Goal: Information Seeking & Learning: Learn about a topic

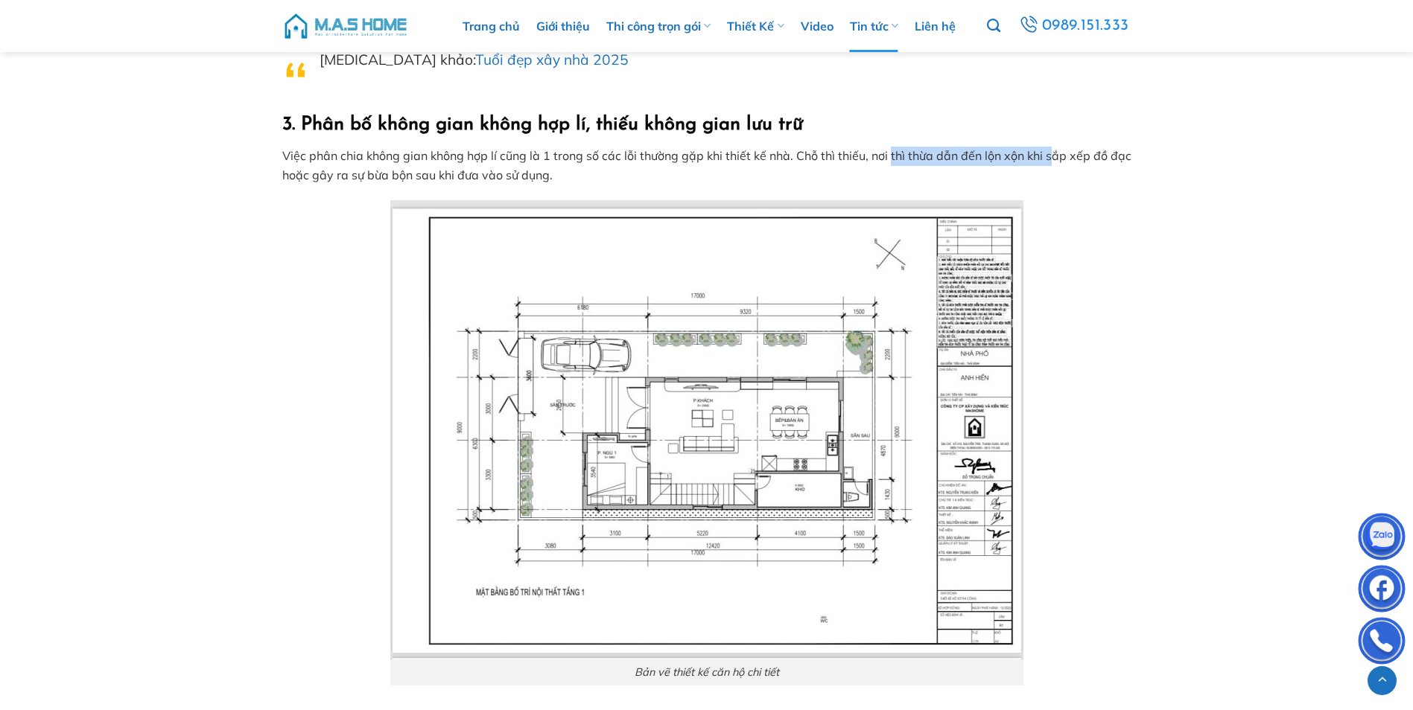
drag, startPoint x: 893, startPoint y: 153, endPoint x: 1055, endPoint y: 152, distance: 162.4
click at [1055, 153] on p "Việc phân chia không gian không hợp lí cũng là 1 trong số các lỗi thường gặp kh…" at bounding box center [706, 166] width 849 height 38
click at [1056, 152] on p "Việc phân chia không gian không hợp lí cũng là 1 trong số các lỗi thường gặp kh…" at bounding box center [706, 166] width 849 height 38
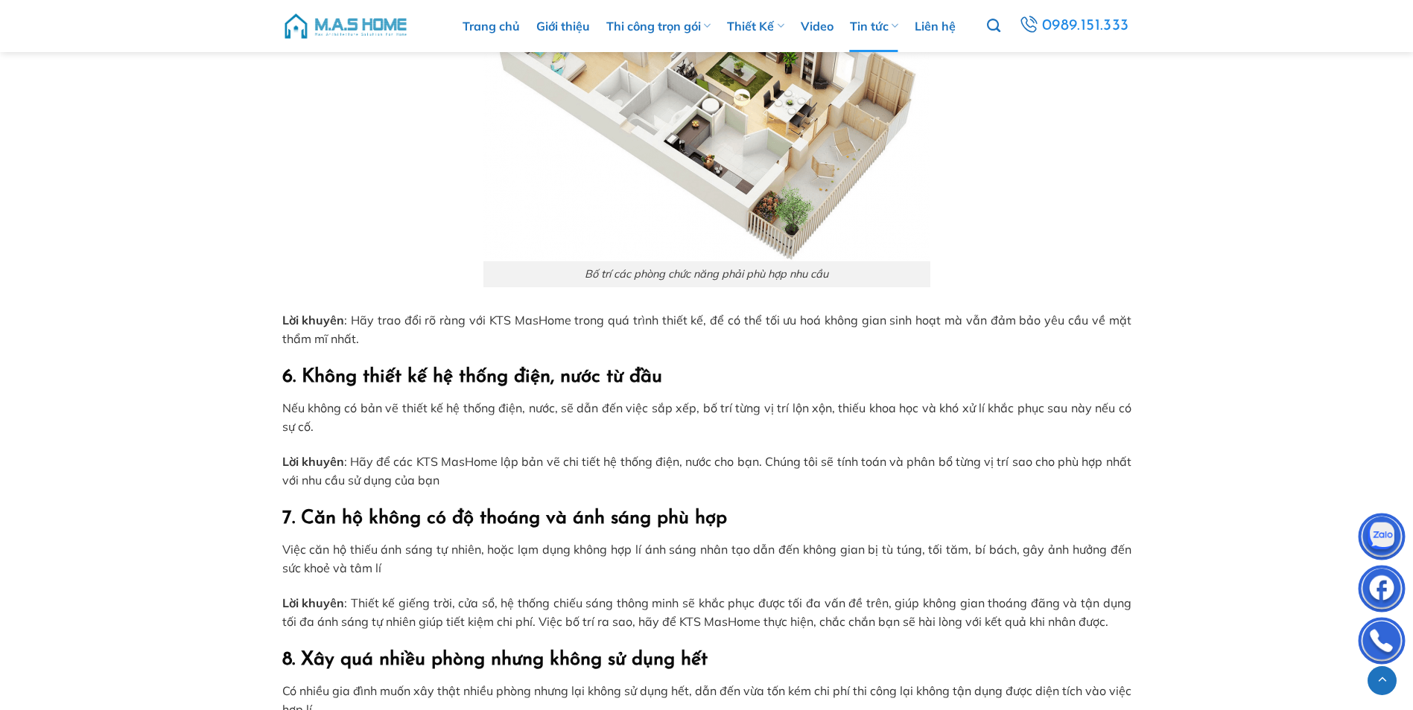
scroll to position [3053, 0]
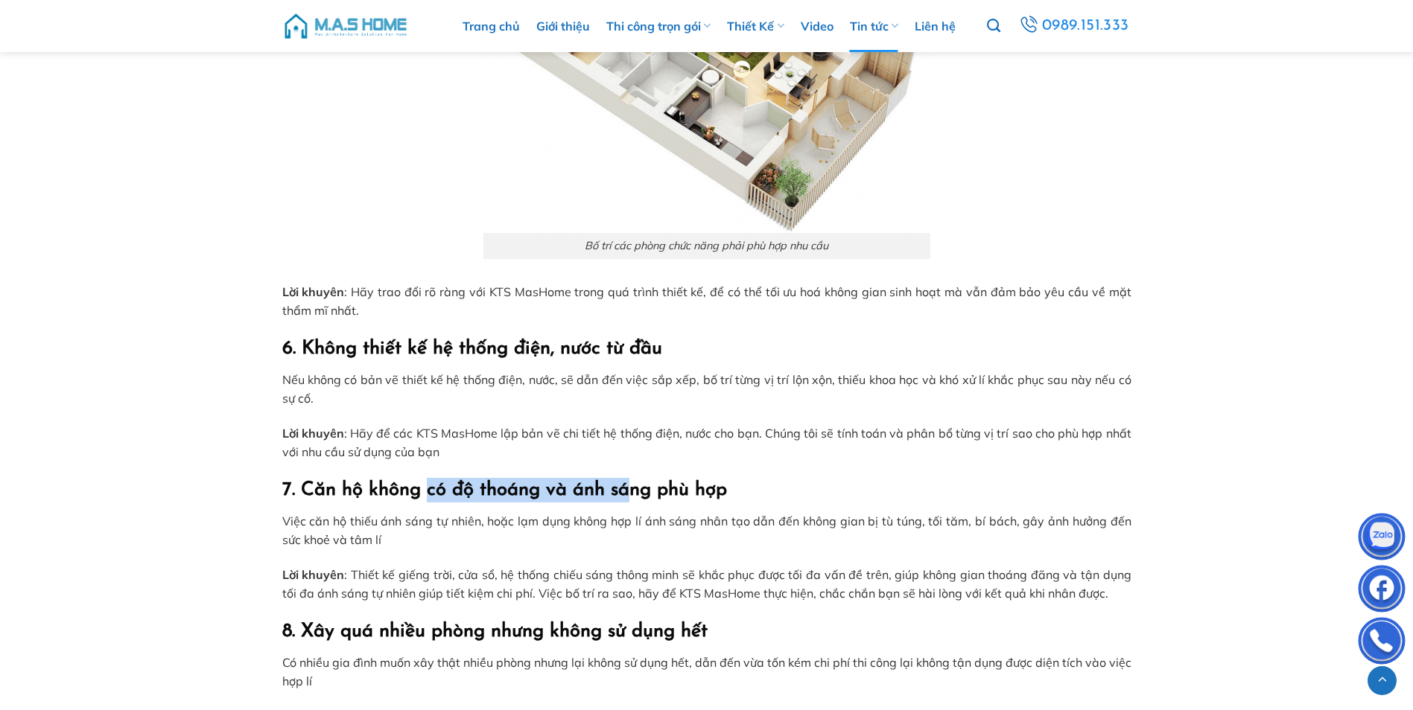
drag, startPoint x: 424, startPoint y: 485, endPoint x: 640, endPoint y: 480, distance: 216.8
click at [639, 480] on h2 "7. Căn hộ không có độ thoáng và ánh sáng phù hợp" at bounding box center [706, 490] width 849 height 25
click at [642, 478] on h2 "7. Căn hộ không có độ thoáng và ánh sáng phù hợp" at bounding box center [706, 490] width 849 height 25
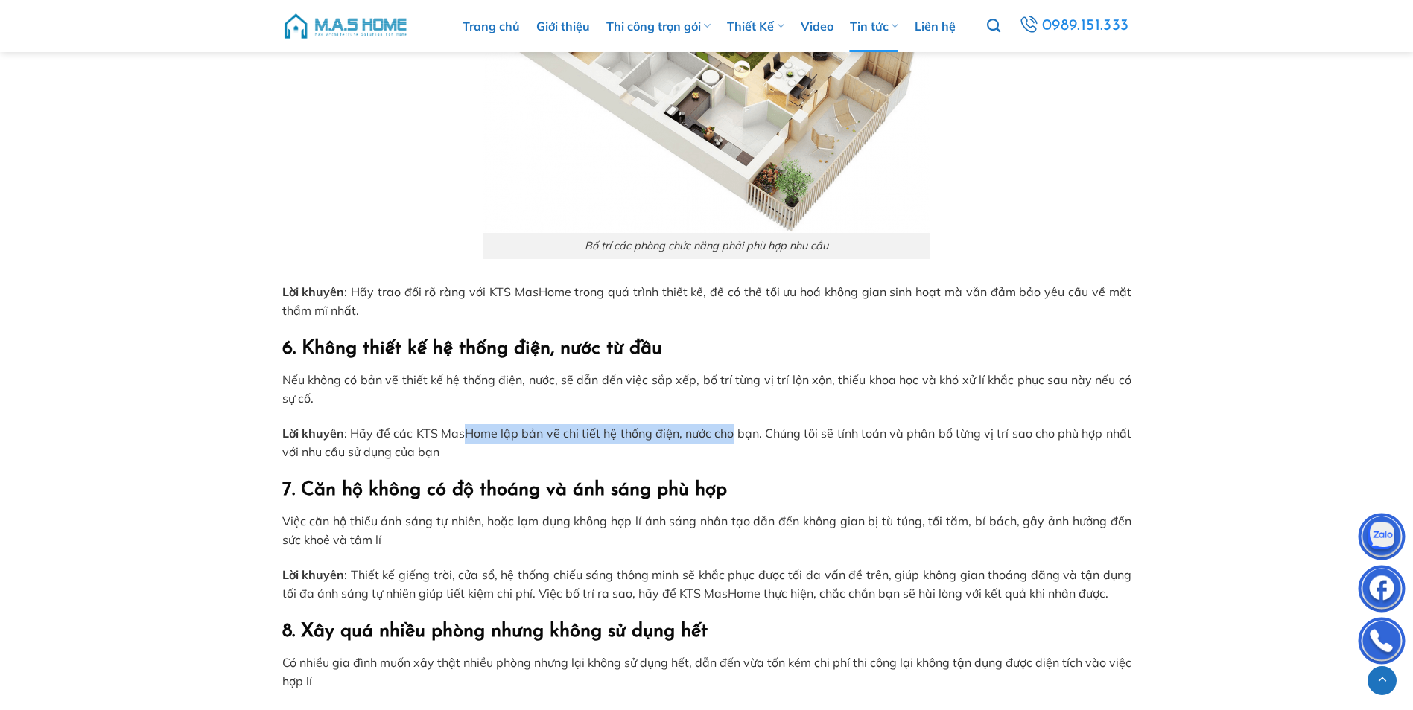
drag, startPoint x: 465, startPoint y: 429, endPoint x: 786, endPoint y: 430, distance: 320.2
click at [781, 430] on p "Lời khuyên : Hãy để các KTS MasHome lập bản vẽ chi tiết hệ thống điện, nước cho…" at bounding box center [706, 444] width 849 height 38
click at [790, 430] on p "Lời khuyên : Hãy để các KTS MasHome lập bản vẽ chi tiết hệ thống điện, nước cho…" at bounding box center [706, 444] width 849 height 38
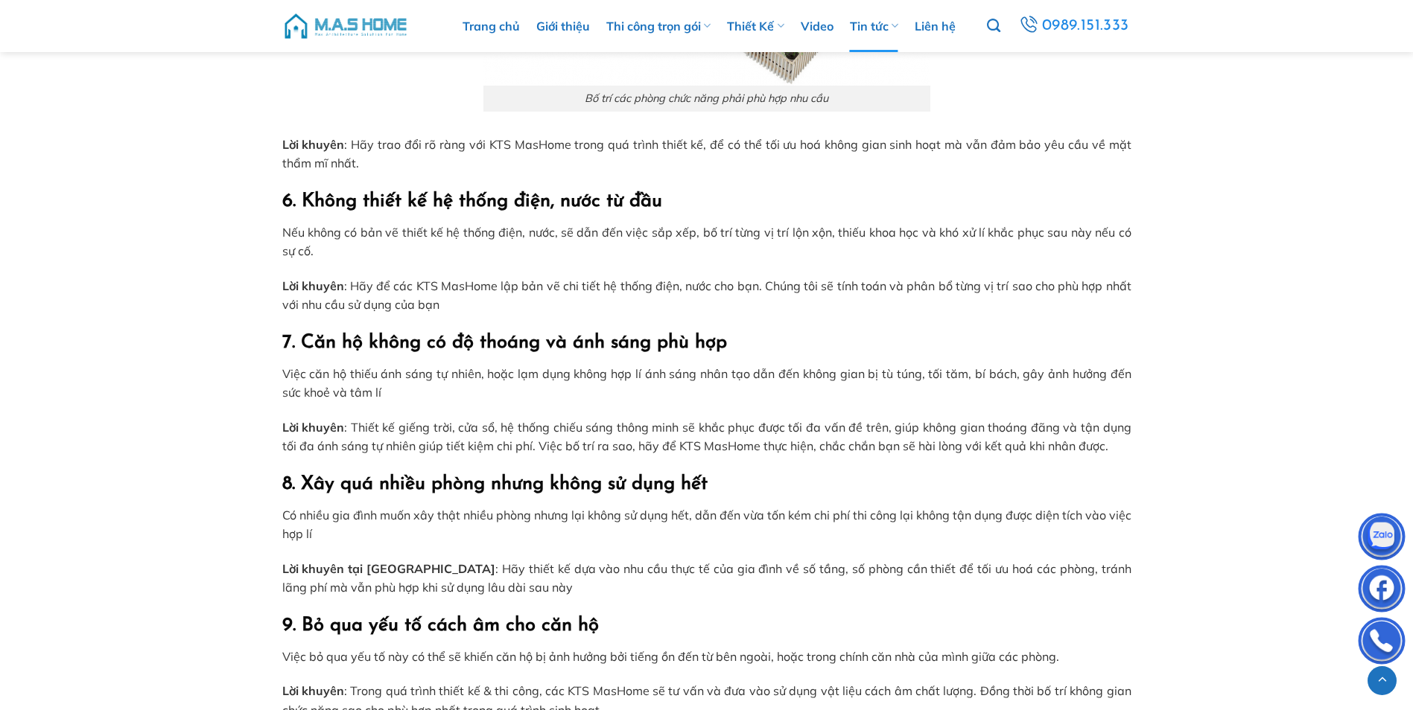
scroll to position [3202, 0]
drag, startPoint x: 369, startPoint y: 509, endPoint x: 642, endPoint y: 513, distance: 272.6
click at [642, 513] on p "Có nhiều gia đình muốn xây thật nhiều phòng nhưng lại không sử dụng hết, dẫn đế…" at bounding box center [706, 524] width 849 height 38
click at [644, 512] on p "Có nhiều gia đình muốn xây thật nhiều phòng nhưng lại không sử dụng hết, dẫn đế…" at bounding box center [706, 524] width 849 height 38
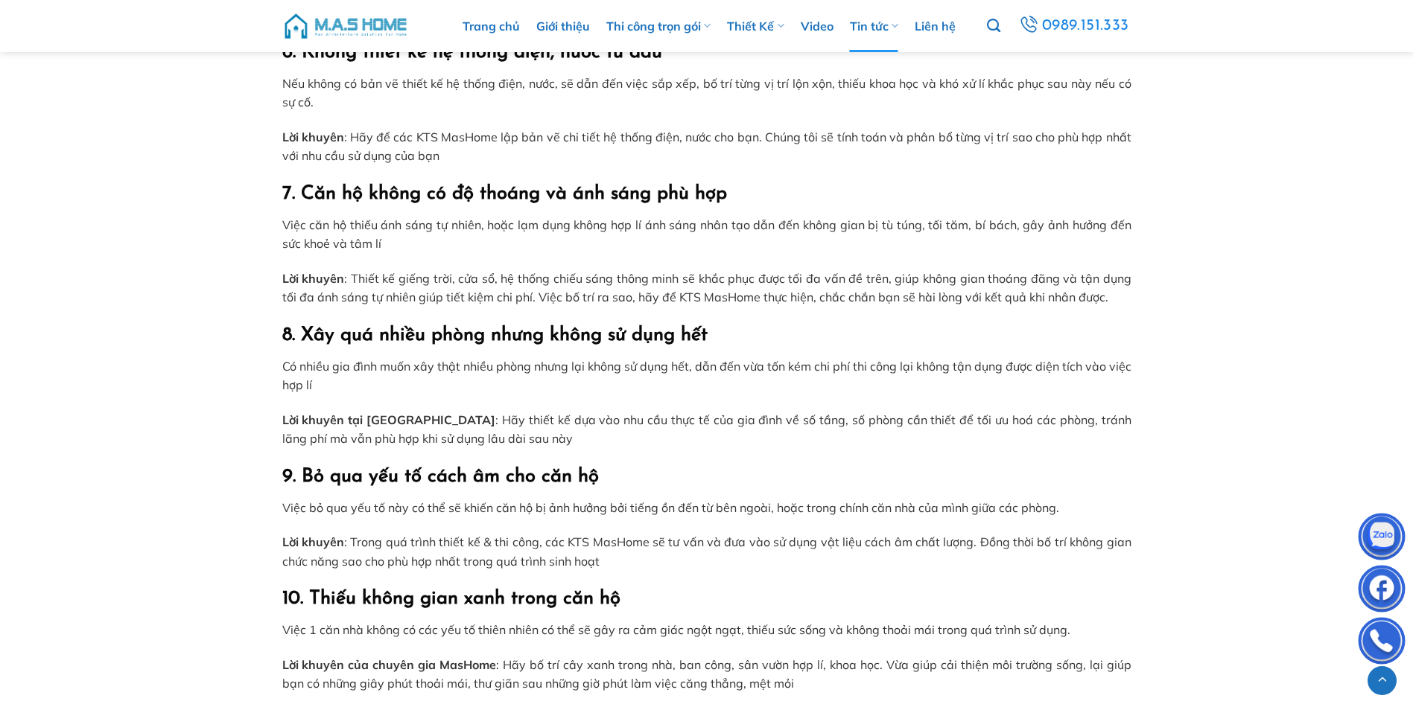
scroll to position [3351, 0]
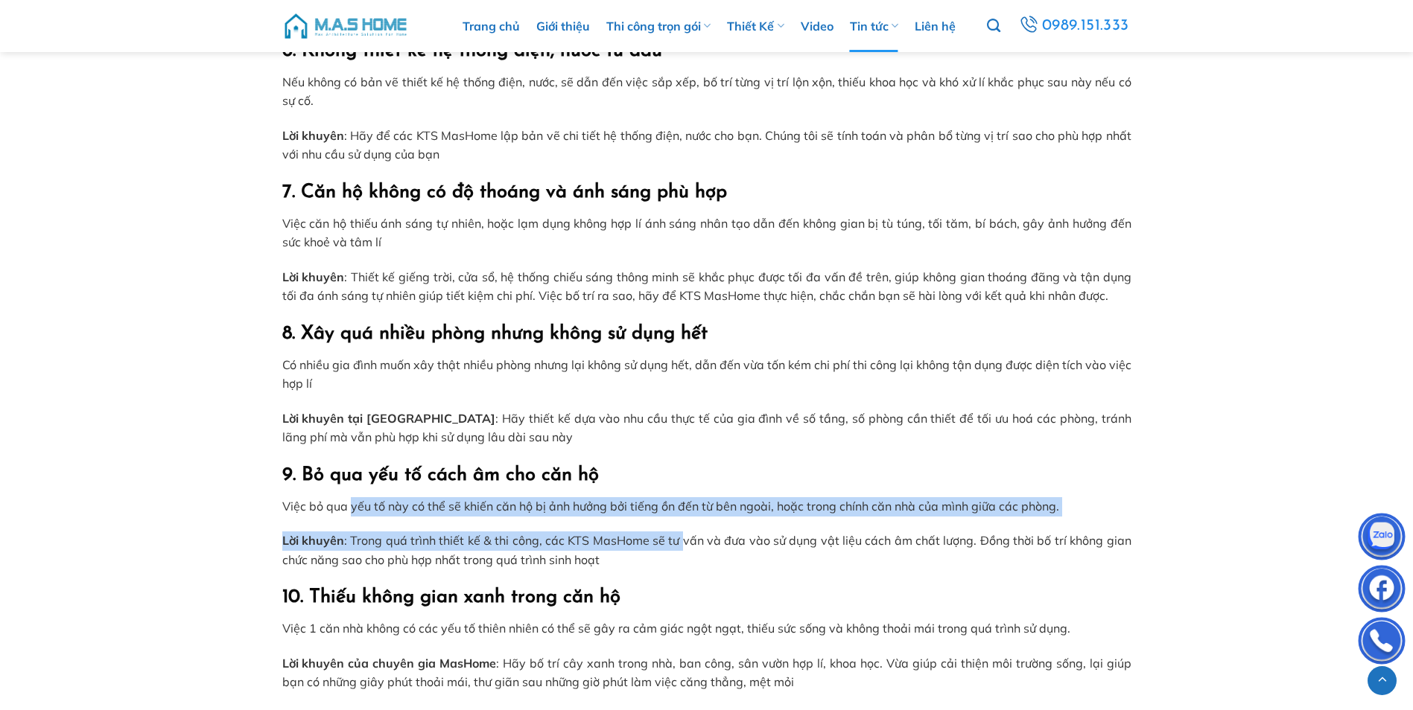
drag, startPoint x: 353, startPoint y: 505, endPoint x: 751, endPoint y: 521, distance: 398.0
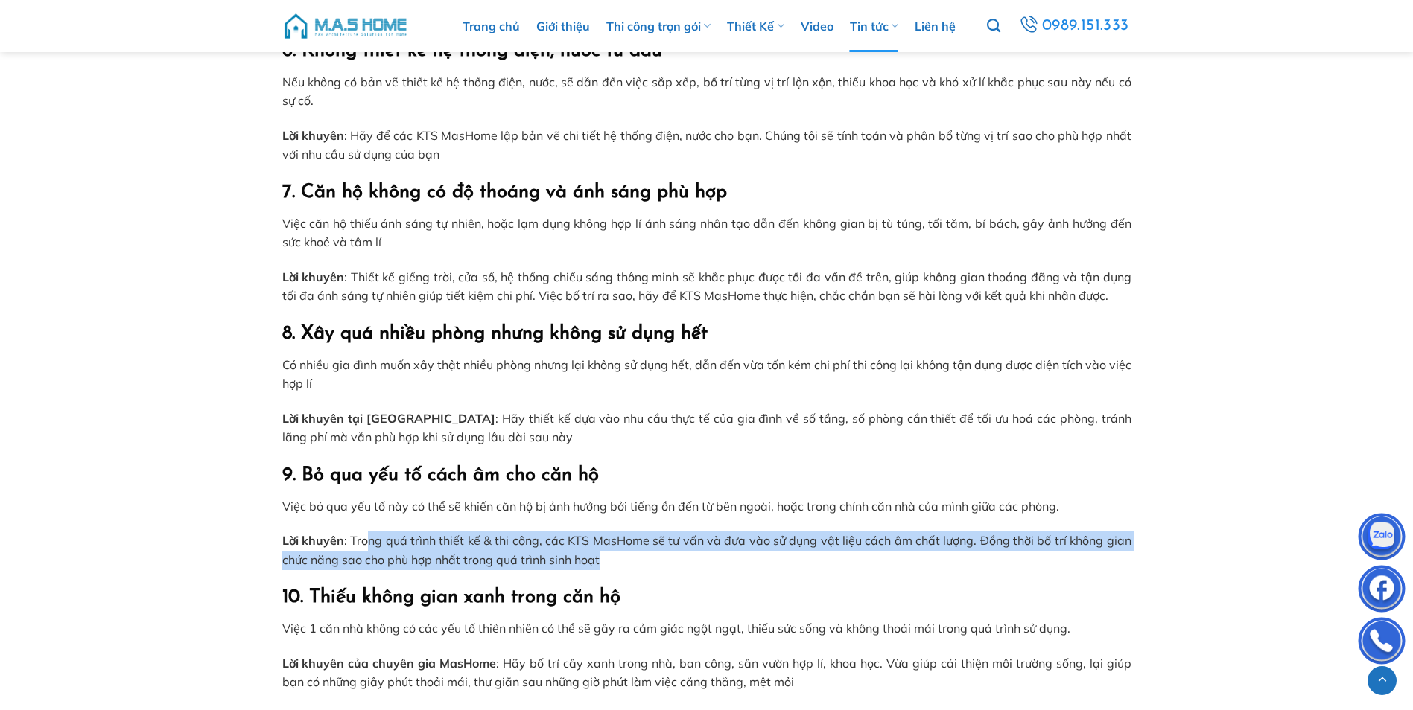
drag, startPoint x: 365, startPoint y: 543, endPoint x: 768, endPoint y: 551, distance: 403.0
click at [765, 551] on p "Lời khuyên : Trong quá trình thiết kế & thi công, các KTS MasHome sẽ tư vấn và …" at bounding box center [706, 551] width 849 height 38
click at [768, 551] on p "Lời khuyên : Trong quá trình thiết kế & thi công, các KTS MasHome sẽ tư vấn và …" at bounding box center [706, 551] width 849 height 38
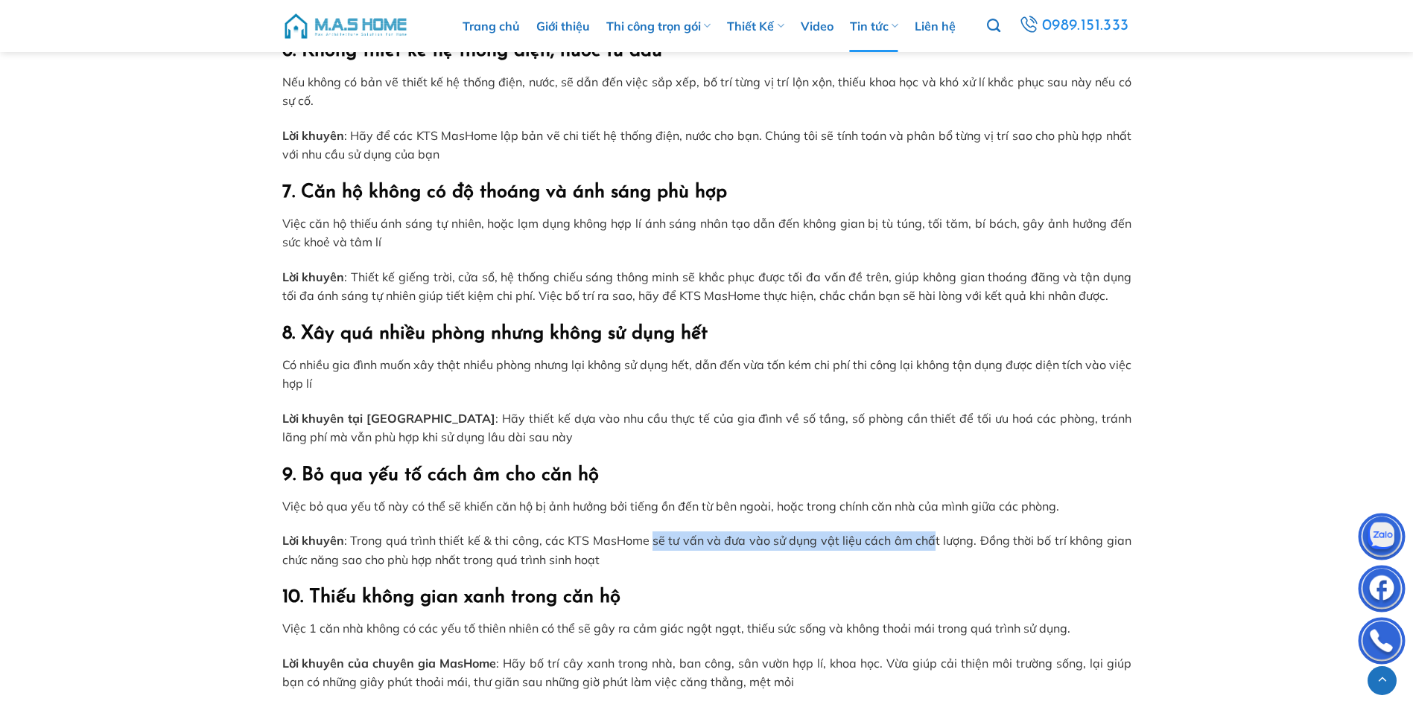
drag, startPoint x: 650, startPoint y: 535, endPoint x: 932, endPoint y: 536, distance: 282.3
click at [932, 536] on p "Lời khuyên : Trong quá trình thiết kế & thi công, các KTS MasHome sẽ tư vấn và …" at bounding box center [706, 551] width 849 height 38
click at [933, 535] on p "Lời khuyên : Trong quá trình thiết kế & thi công, các KTS MasHome sẽ tư vấn và …" at bounding box center [706, 551] width 849 height 38
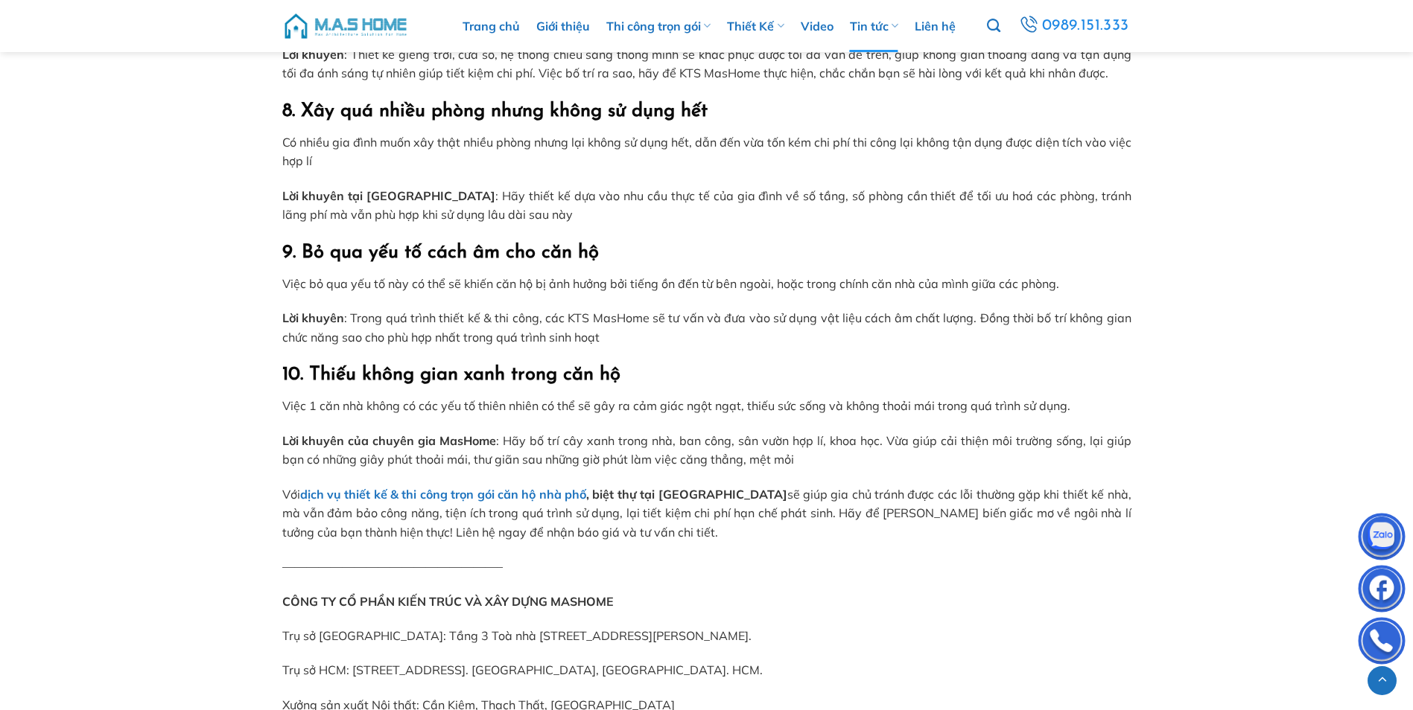
scroll to position [3575, 0]
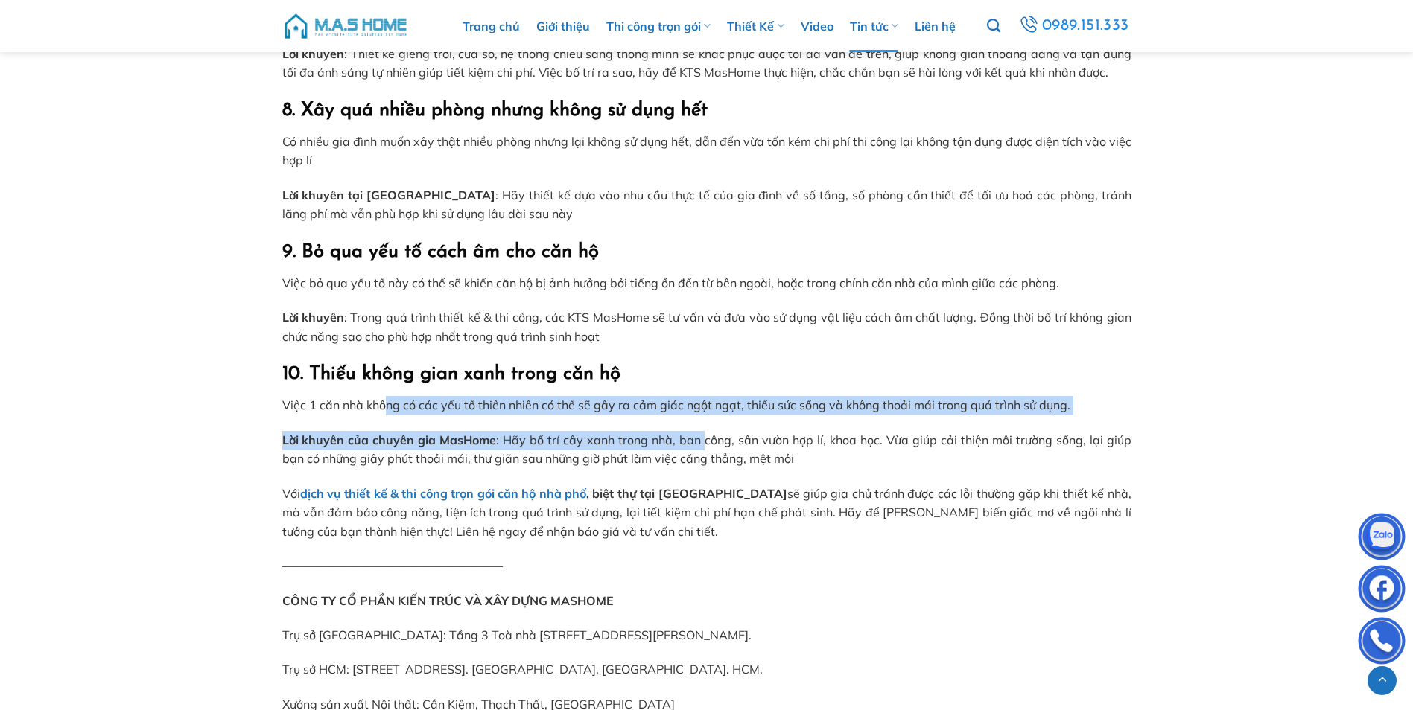
drag, startPoint x: 422, startPoint y: 404, endPoint x: 772, endPoint y: 430, distance: 350.3
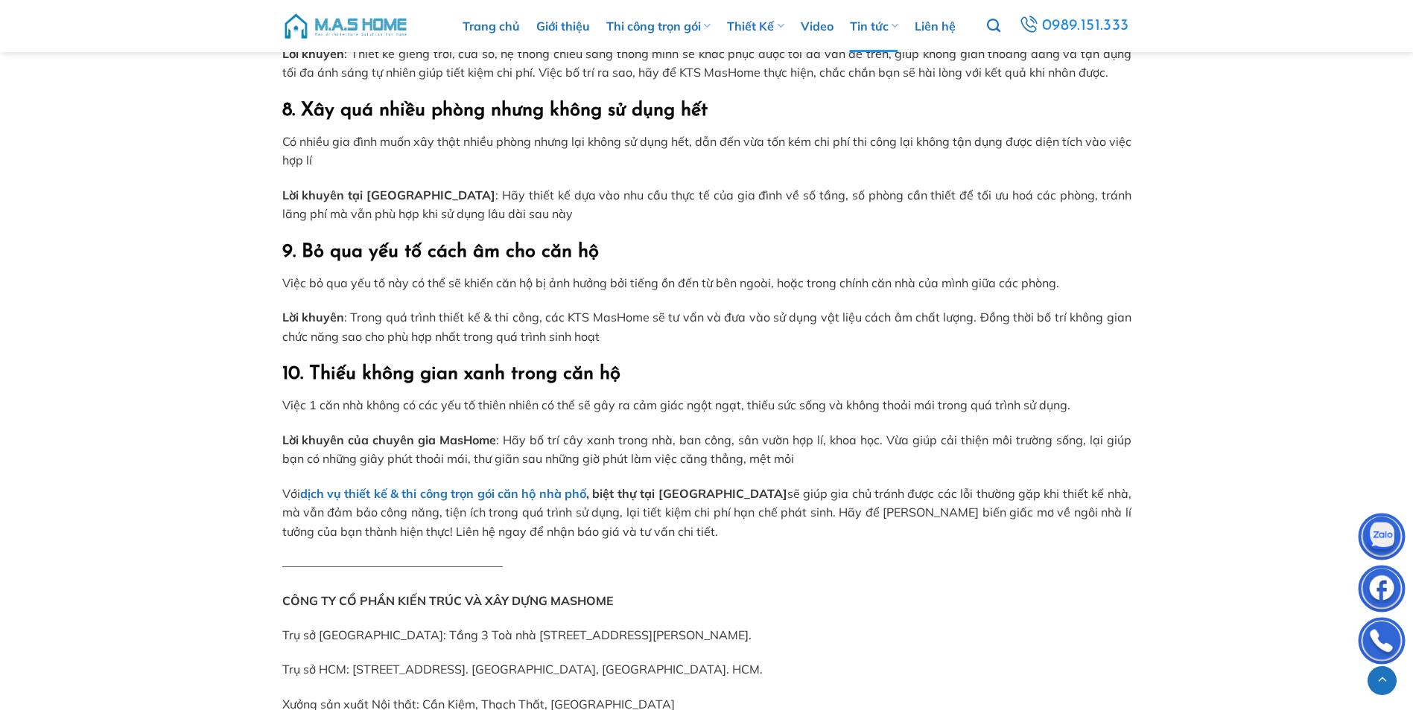
drag, startPoint x: 772, startPoint y: 430, endPoint x: 812, endPoint y: 434, distance: 40.4
click at [812, 434] on p "Lời khuyên của chuyên gia MasHome : Hãy bố trí cây xanh trong nhà, ban công, sâ…" at bounding box center [706, 450] width 849 height 38
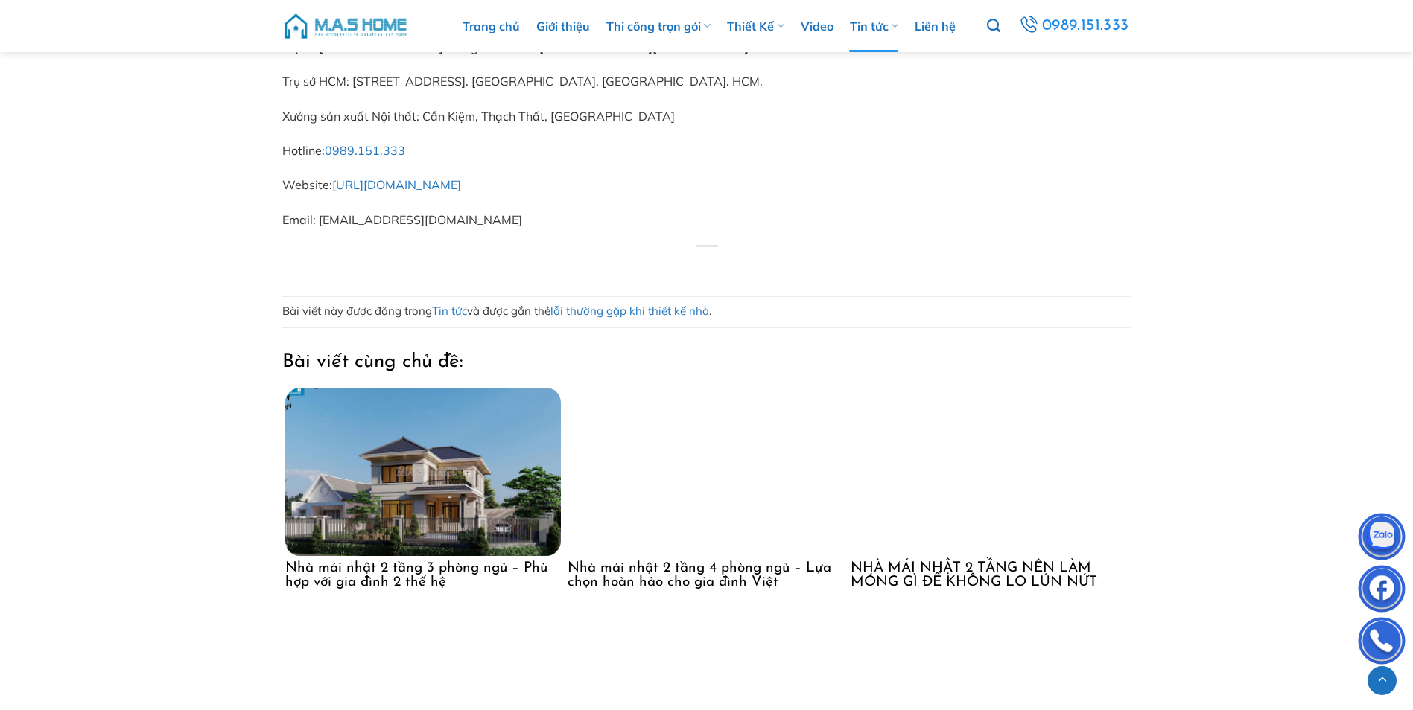
scroll to position [4171, 0]
